Goal: Find specific page/section: Find specific page/section

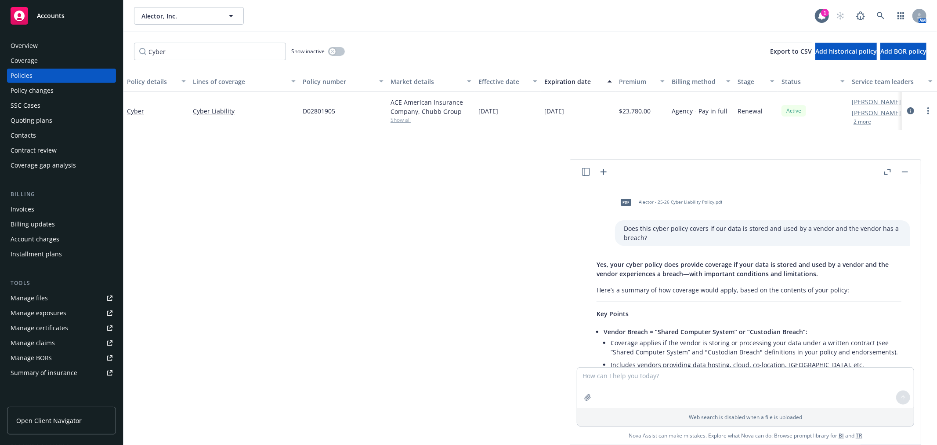
scroll to position [98, 0]
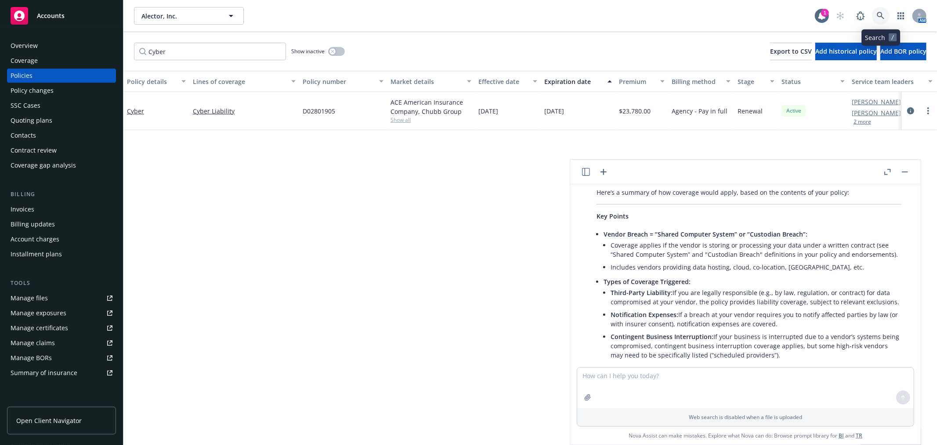
click at [879, 14] on icon at bounding box center [881, 16] width 8 height 8
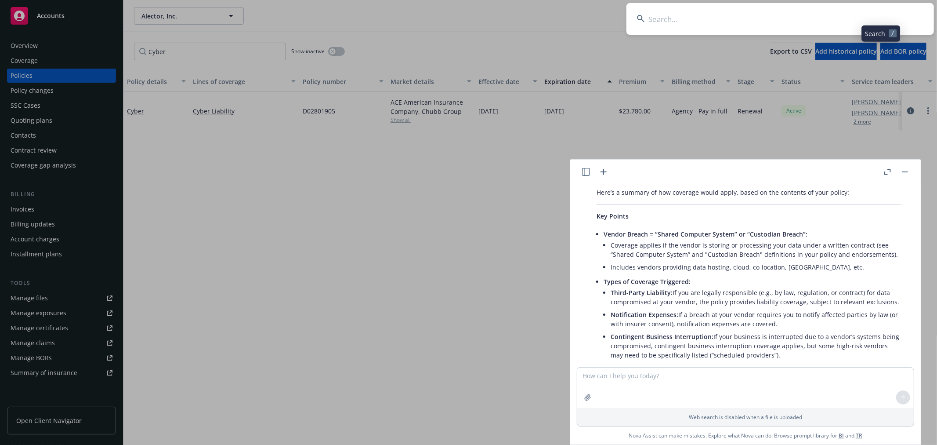
click at [829, 16] on input at bounding box center [780, 19] width 308 height 32
type input "door dash"
